Goal: Task Accomplishment & Management: Use online tool/utility

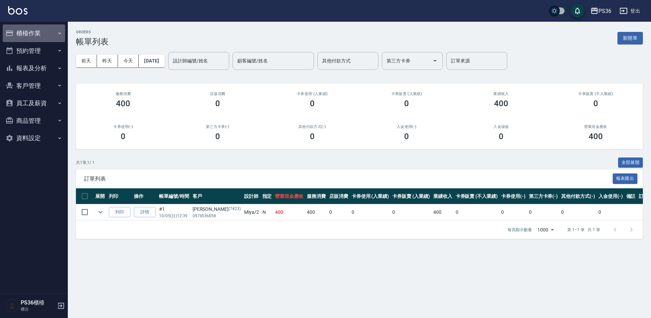
click at [34, 33] on button "櫃檯作業" at bounding box center [34, 33] width 62 height 18
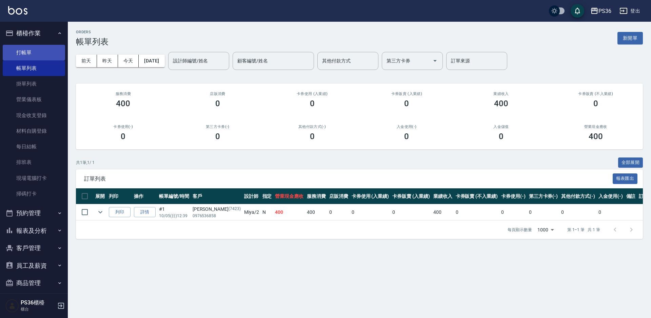
click at [27, 51] on link "打帳單" at bounding box center [34, 53] width 62 height 16
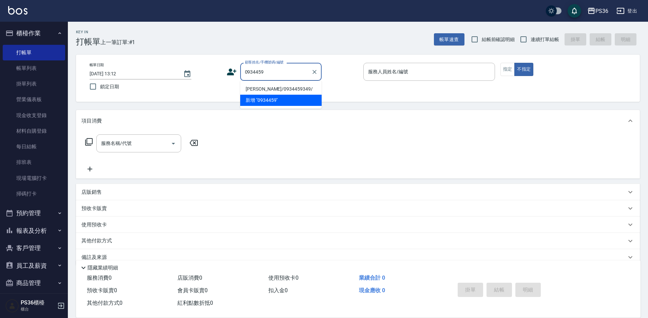
click at [262, 87] on li "[PERSON_NAME]/0934459349/" at bounding box center [280, 88] width 81 height 11
type input "[PERSON_NAME]/0934459349/"
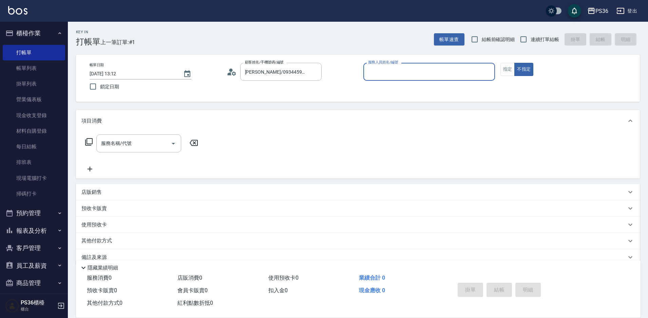
type input "EJ-7"
click at [503, 71] on button "指定" at bounding box center [507, 69] width 15 height 13
click at [152, 142] on input "服務名稱/代號" at bounding box center [133, 143] width 68 height 12
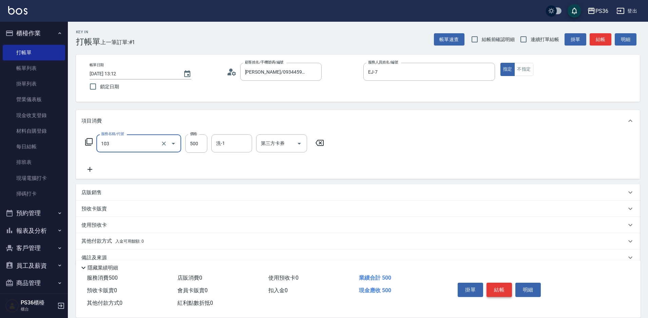
type input "B級洗剪(103)"
click at [501, 286] on button "結帳" at bounding box center [498, 289] width 25 height 14
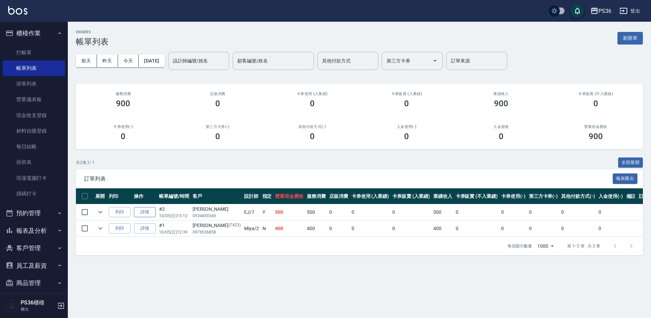
click at [144, 210] on link "詳情" at bounding box center [145, 212] width 22 height 11
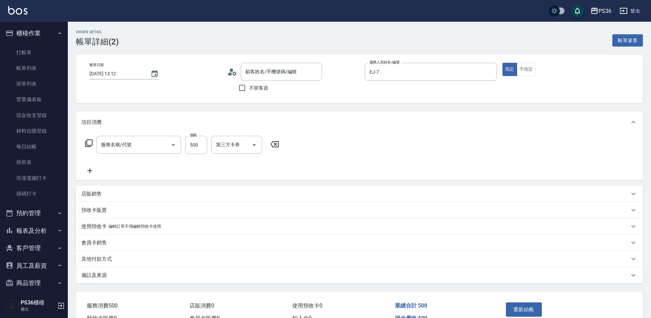
type input "[DATE] 13:12"
type input "EJ-7"
type input "B級洗剪(103)"
type input "[PERSON_NAME]/0934459349/"
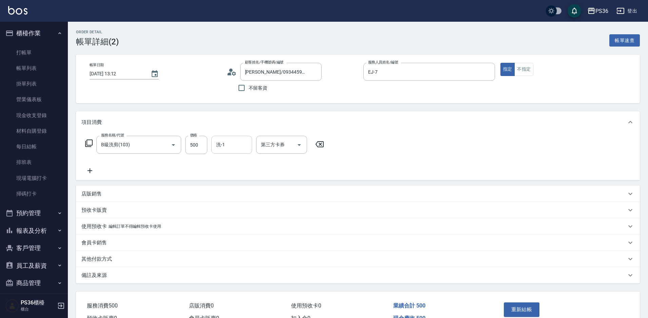
click at [226, 143] on input "洗-1" at bounding box center [231, 145] width 35 height 12
type input "[PERSON_NAME]-22"
click at [525, 308] on button "重新結帳" at bounding box center [522, 309] width 36 height 14
